Goal: Information Seeking & Learning: Understand process/instructions

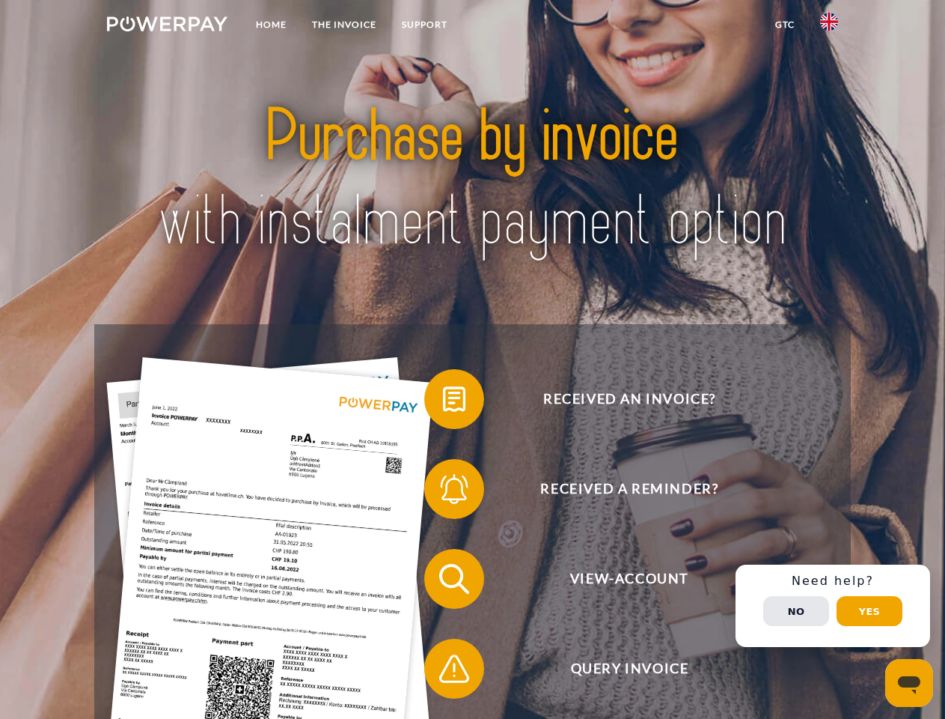
click at [167, 26] on img at bounding box center [167, 23] width 121 height 15
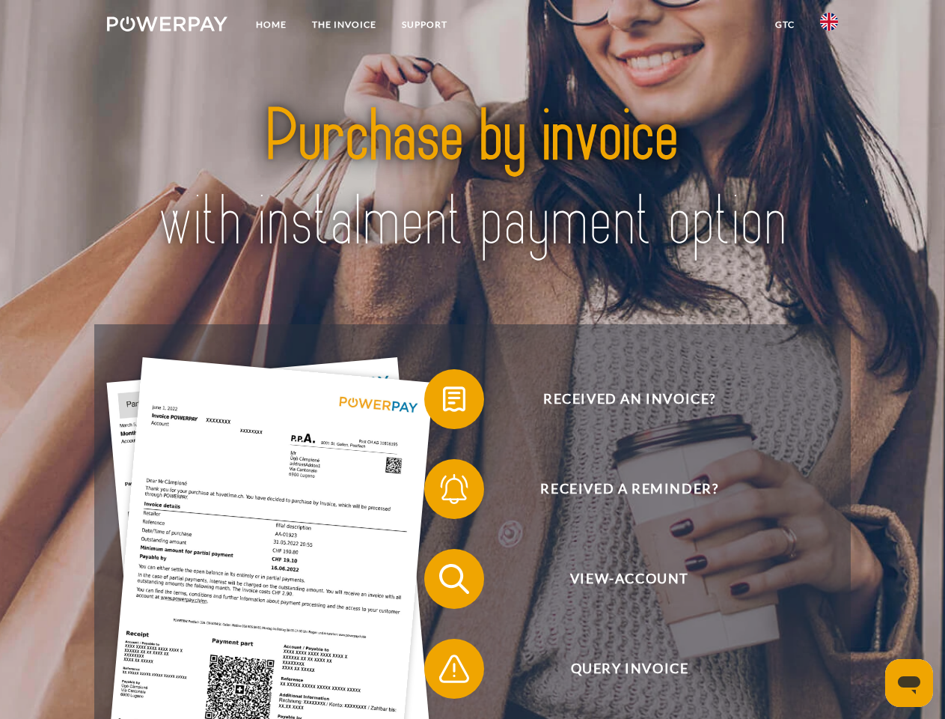
click at [829, 26] on img at bounding box center [829, 22] width 18 height 18
click at [784, 25] on link "GTC" at bounding box center [785, 24] width 45 height 27
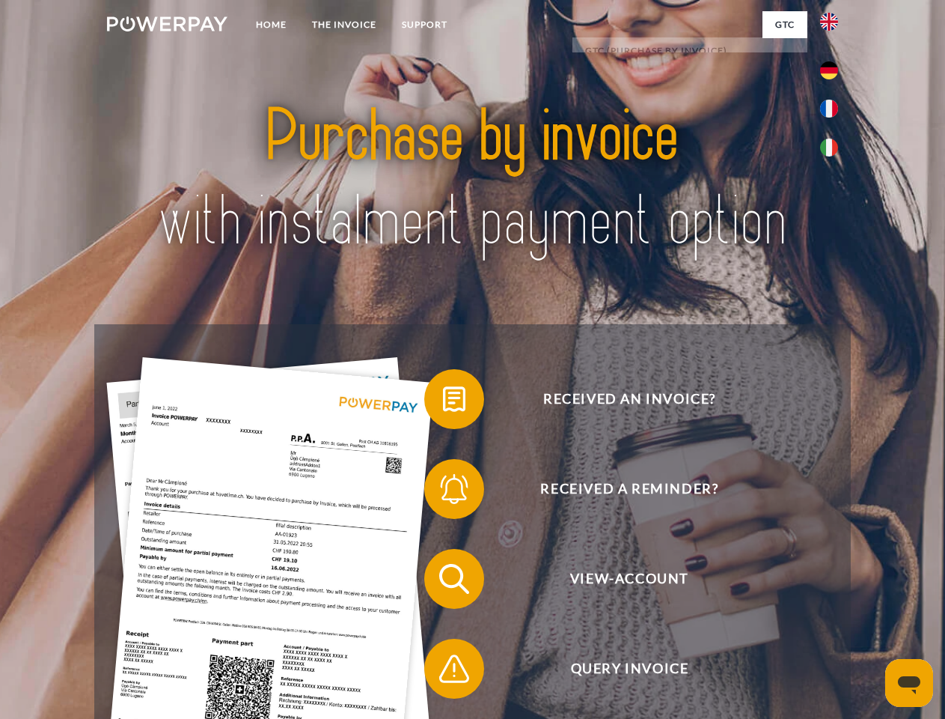
click at [443, 402] on span at bounding box center [431, 399] width 75 height 75
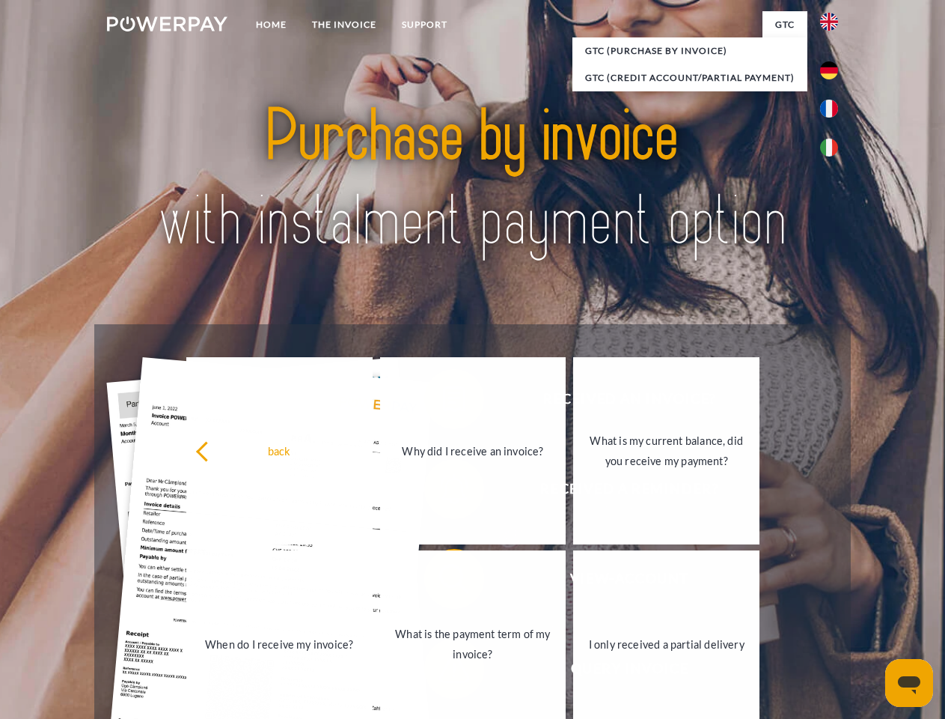
click at [443, 492] on div "back Why did I receive an invoice? What is my current balance, did you receive …" at bounding box center [473, 547] width 605 height 386
click at [443, 582] on link "What is the payment term of my invoice?" at bounding box center [473, 643] width 186 height 187
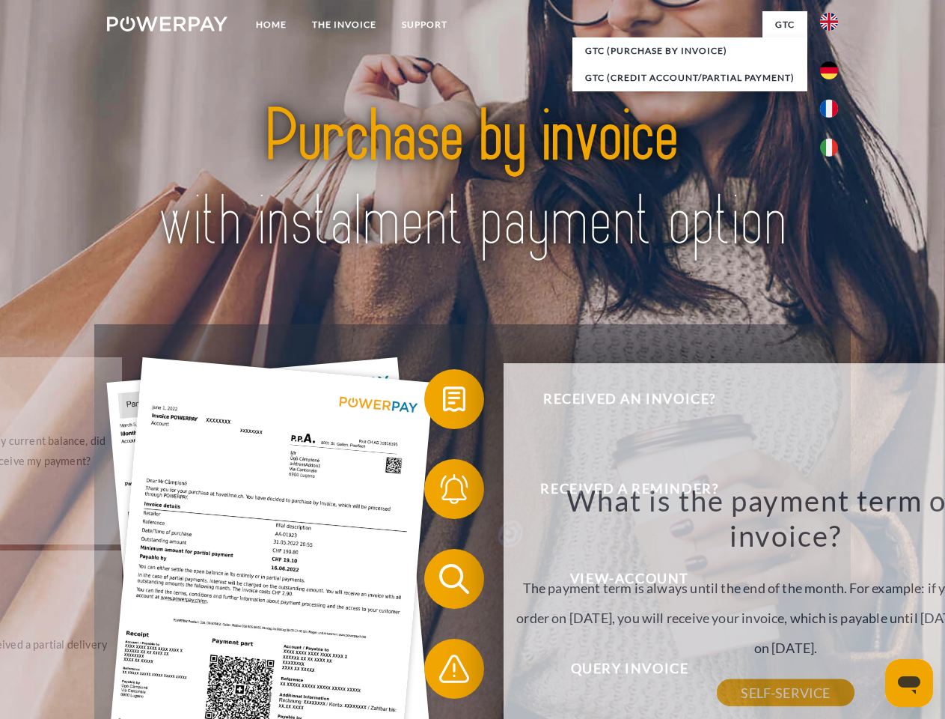
click at [513, 671] on div "What is the payment term of my invoice? The payment term is always until the en…" at bounding box center [786, 587] width 546 height 210
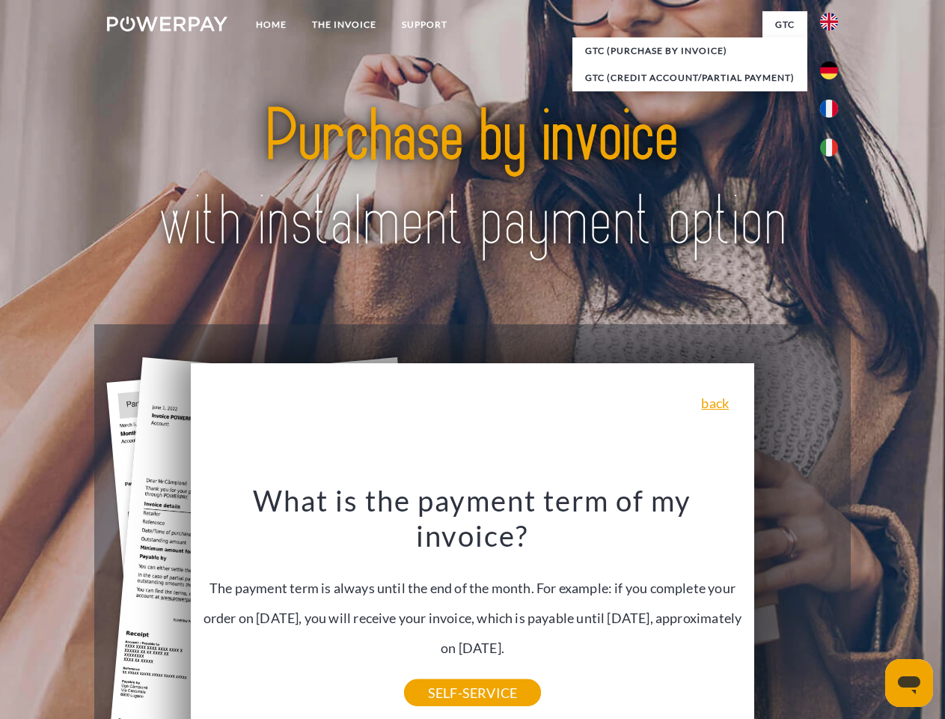
click at [833, 606] on div "Received an invoice? Received a reminder? View-Account Query Invoice" at bounding box center [472, 623] width 756 height 599
click at [796, 608] on span "View-Account" at bounding box center [629, 579] width 367 height 60
click at [870, 611] on header "Home THE INVOICE Support" at bounding box center [472, 517] width 945 height 1034
